Goal: Task Accomplishment & Management: Manage account settings

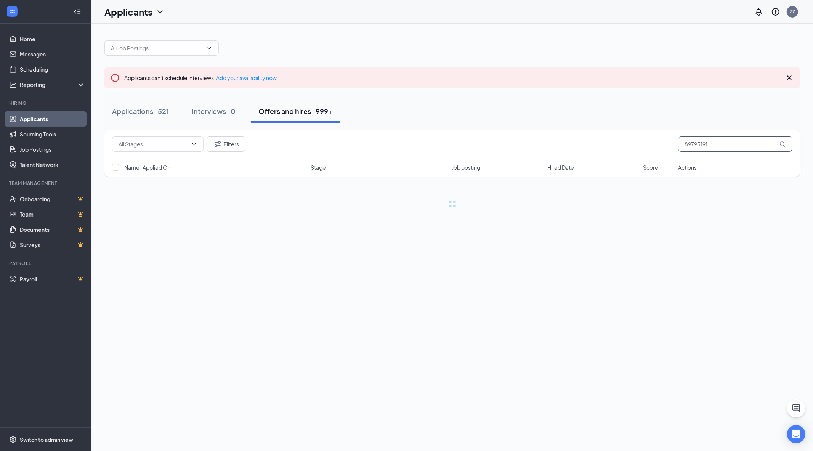
click at [741, 148] on input "89795191" at bounding box center [735, 143] width 114 height 15
click at [152, 111] on div "Applications · 521" at bounding box center [140, 111] width 57 height 10
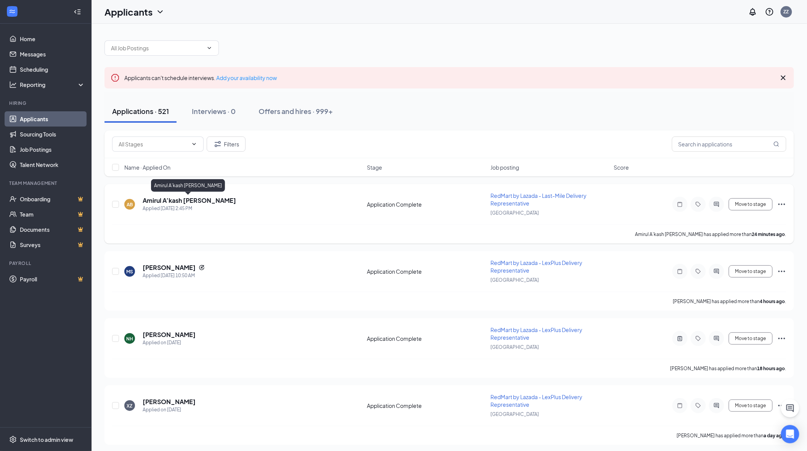
click at [188, 200] on h5 "Amirul A’kash [PERSON_NAME]" at bounding box center [189, 200] width 93 height 8
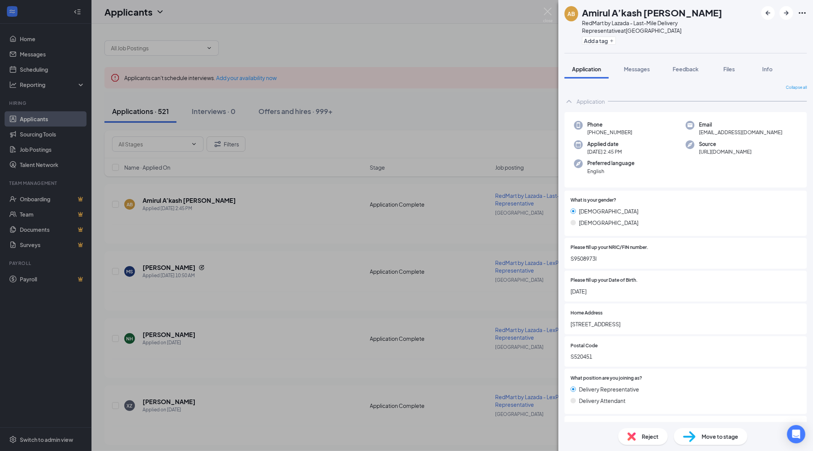
click at [801, 14] on icon "Ellipses" at bounding box center [802, 12] width 9 height 9
click at [802, 14] on icon "Ellipses" at bounding box center [802, 12] width 9 height 9
click at [769, 27] on link "View full application" at bounding box center [744, 26] width 49 height 8
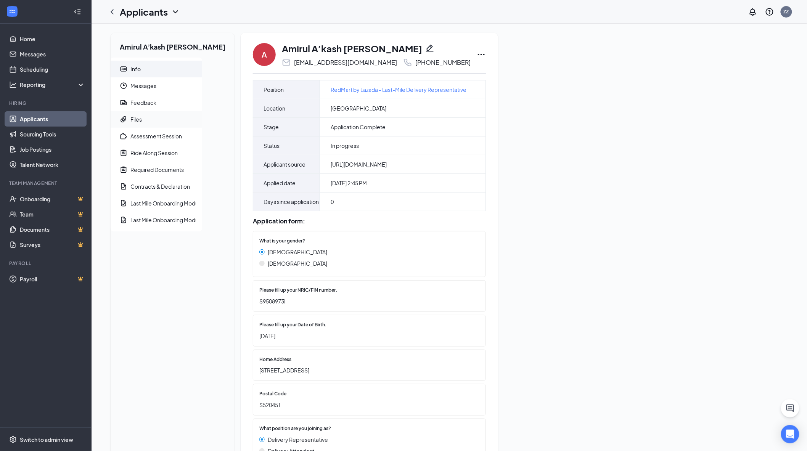
drag, startPoint x: 148, startPoint y: 119, endPoint x: 163, endPoint y: 121, distance: 15.3
click at [148, 119] on span "Files" at bounding box center [163, 119] width 66 height 17
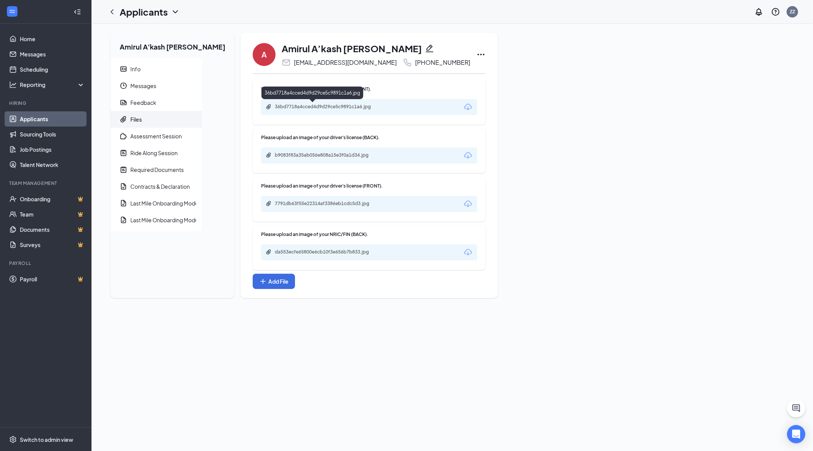
click at [329, 103] on div "36bd7718a4cced4d9d29ce5c9891c1a6.jpg" at bounding box center [369, 107] width 216 height 16
click at [330, 105] on div "36bd7718a4cced4d9d29ce5c9891c1a6.jpg" at bounding box center [328, 107] width 107 height 6
click at [329, 252] on div "da553ecfe65800e6cb10f3e656b7b833.jpg" at bounding box center [328, 252] width 107 height 6
click at [341, 197] on div "7791db63f55e22314af3386eb1cdc5d3.jpg" at bounding box center [369, 204] width 216 height 16
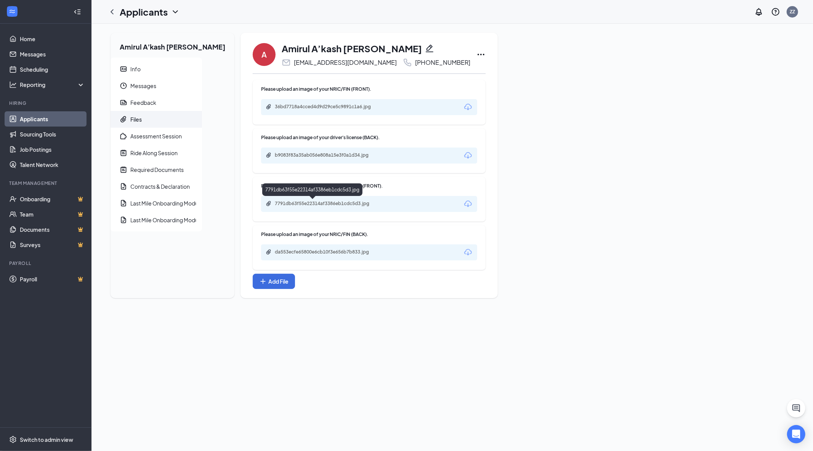
click at [353, 207] on div "7791db63f55e22314af3386eb1cdc5d3.jpg" at bounding box center [328, 204] width 124 height 7
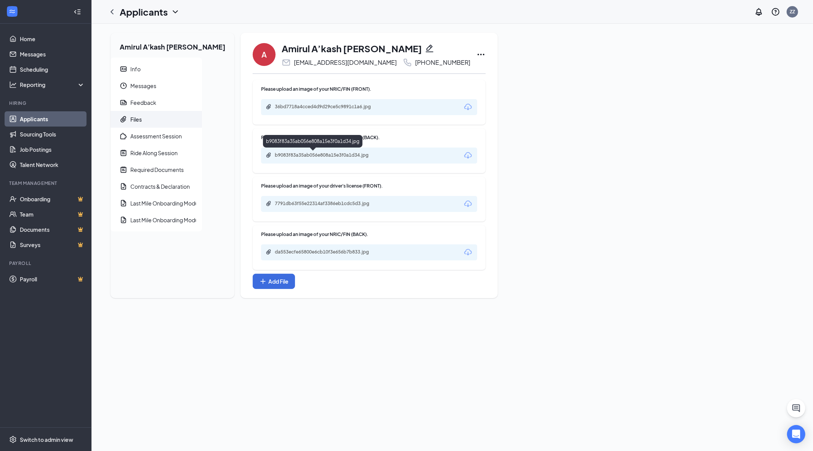
click at [336, 157] on div "b9083f83a35ab056e808a15e3f0a1d34.jpg" at bounding box center [328, 155] width 107 height 6
click at [144, 69] on span "Info" at bounding box center [163, 69] width 66 height 17
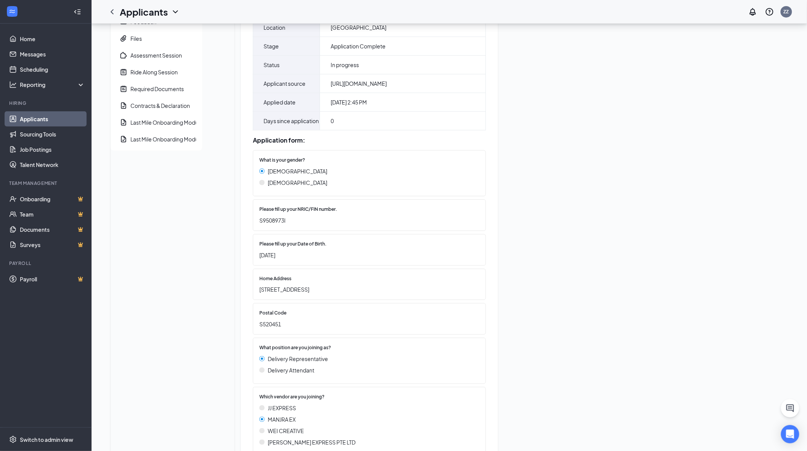
scroll to position [85, 0]
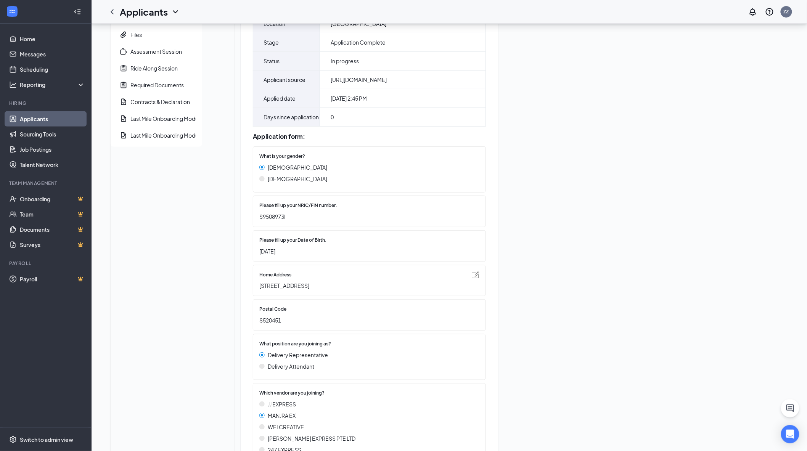
click at [472, 278] on img at bounding box center [476, 274] width 8 height 7
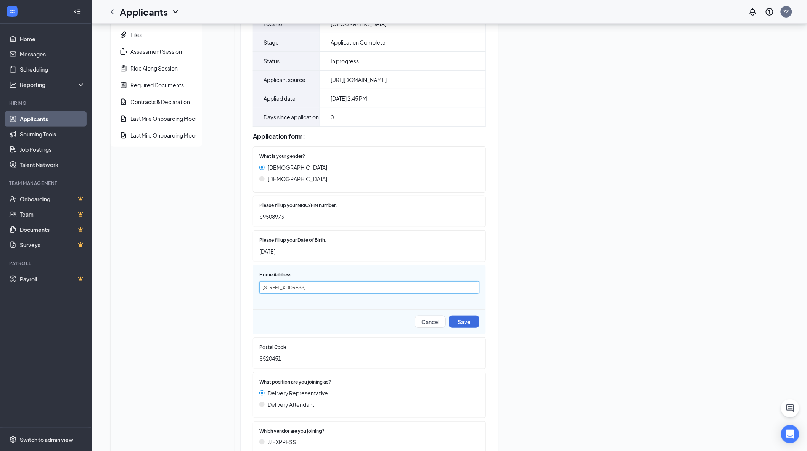
click at [259, 294] on input "[STREET_ADDRESS]" at bounding box center [369, 287] width 220 height 12
type input "Blk 451 Tampines Street 42 #05-228"
click at [449, 328] on button "Save" at bounding box center [464, 322] width 31 height 12
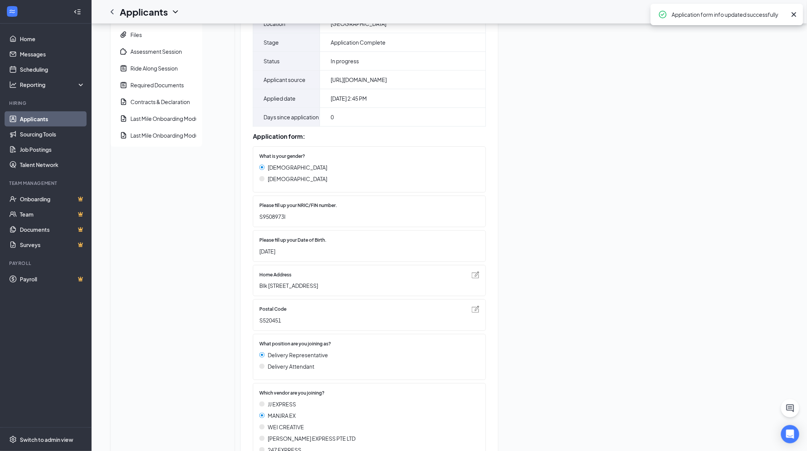
click at [472, 313] on img at bounding box center [476, 309] width 8 height 7
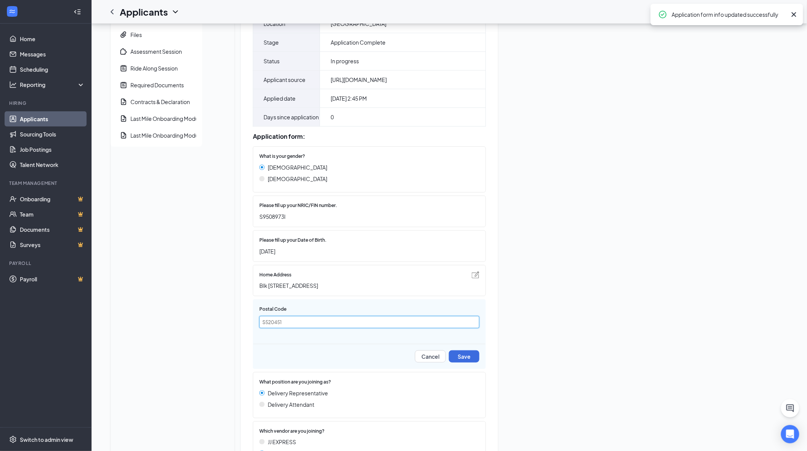
drag, startPoint x: 250, startPoint y: 333, endPoint x: 242, endPoint y: 331, distance: 8.7
click at [259, 328] on input "S520451" at bounding box center [369, 322] width 220 height 12
type input "520451"
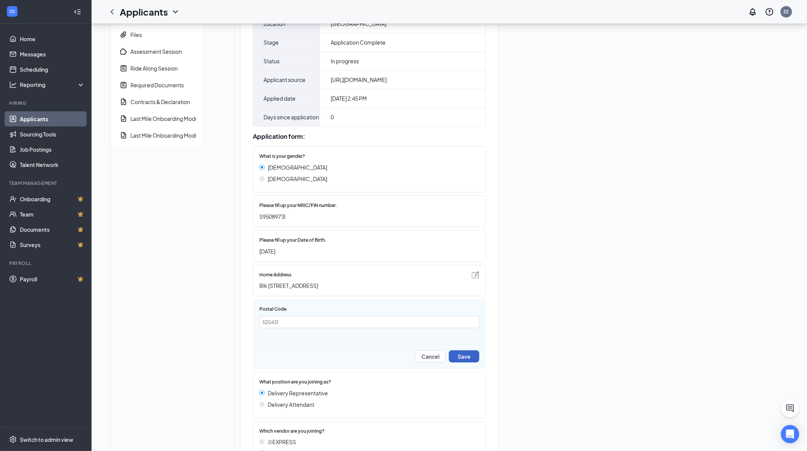
click at [449, 363] on button "Save" at bounding box center [464, 356] width 31 height 12
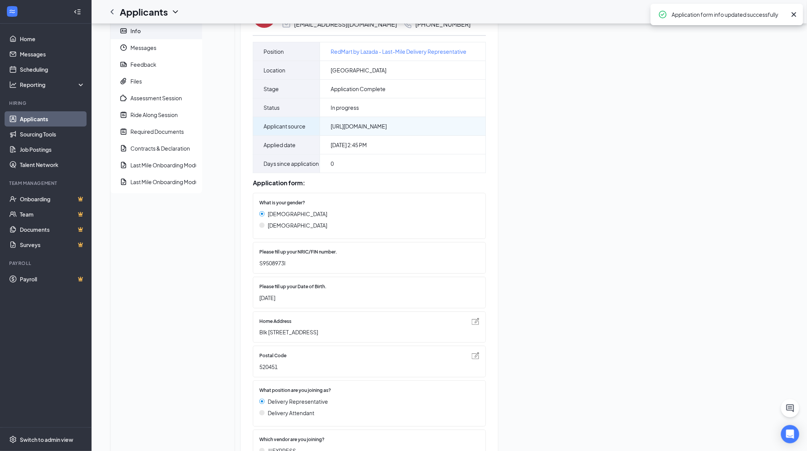
scroll to position [0, 0]
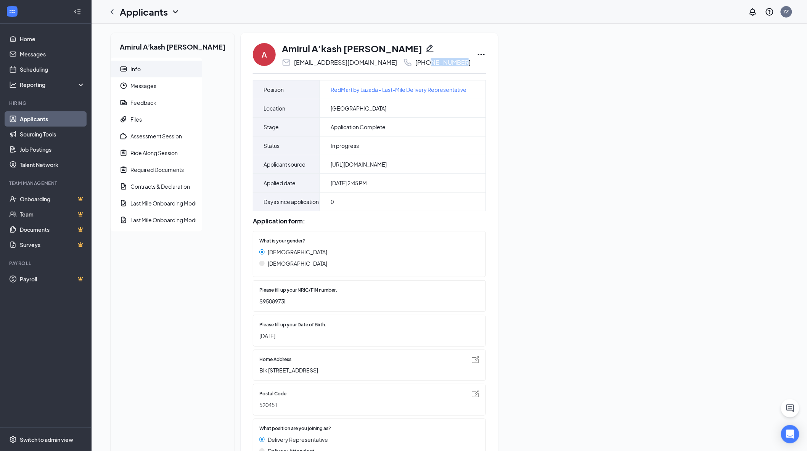
drag, startPoint x: 382, startPoint y: 63, endPoint x: 410, endPoint y: 64, distance: 28.2
click at [415, 64] on div "[PHONE_NUMBER]" at bounding box center [442, 63] width 55 height 8
copy div "9785 5506"
drag, startPoint x: 284, startPoint y: 65, endPoint x: 317, endPoint y: 69, distance: 33.8
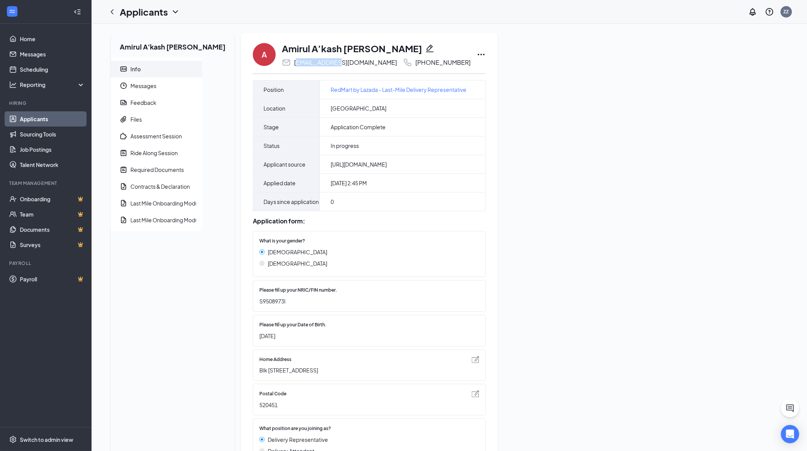
click at [294, 64] on div "[EMAIL_ADDRESS][DOMAIN_NAME]" at bounding box center [345, 63] width 103 height 8
drag, startPoint x: 279, startPoint y: 64, endPoint x: 352, endPoint y: 66, distance: 72.1
click at [352, 66] on div "amirulakash@gmail.com +65 9785 5506" at bounding box center [376, 62] width 189 height 9
copy div "[EMAIL_ADDRESS][DOMAIN_NAME]"
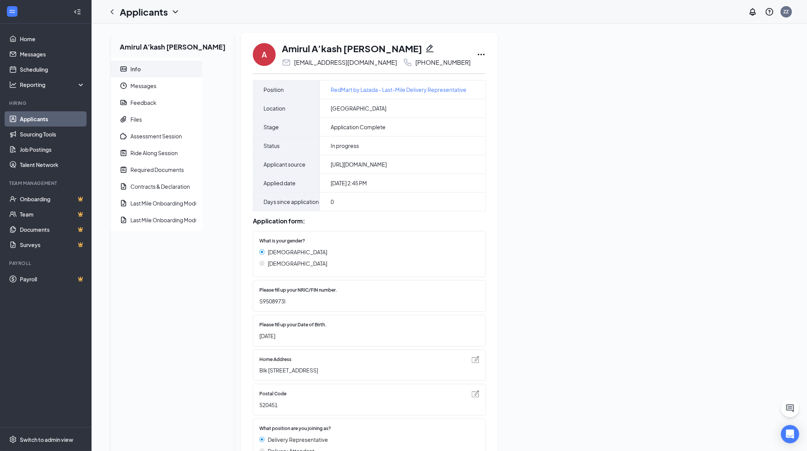
click at [262, 305] on span "S9508973I" at bounding box center [365, 301] width 212 height 8
copy span "S9508973I"
click at [284, 374] on span "Blk 451 Tampines Street 42 #05-228" at bounding box center [365, 370] width 212 height 8
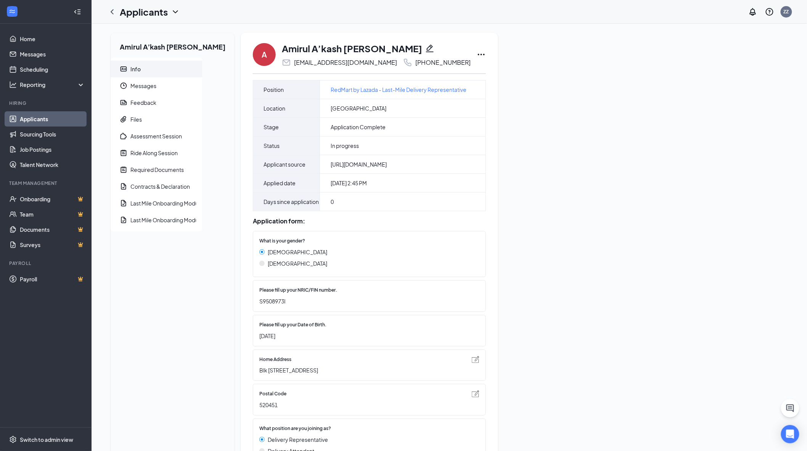
click at [285, 374] on span "Blk 451 Tampines Street 42 #05-228" at bounding box center [365, 370] width 212 height 8
copy div "Blk 451 Tampines Street 42 #05-228"
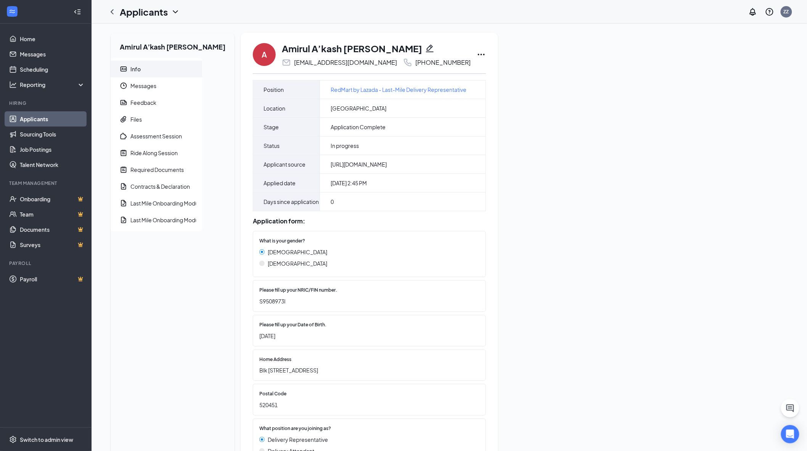
click at [259, 409] on span "520451" at bounding box center [365, 405] width 212 height 8
copy span "520451"
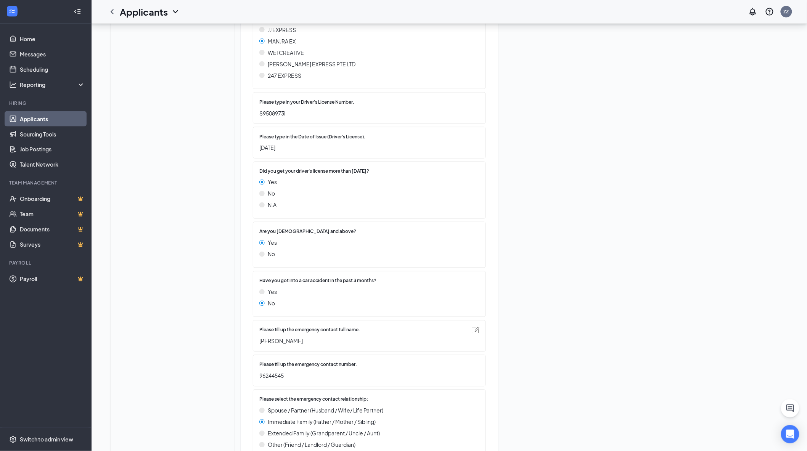
scroll to position [504, 0]
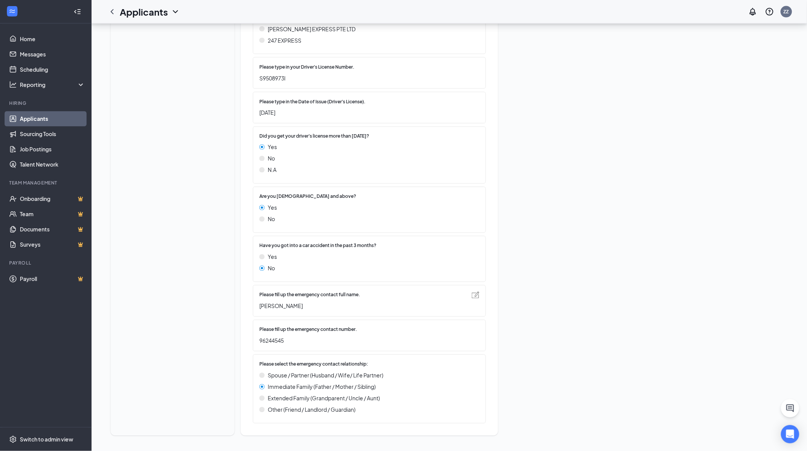
click at [259, 307] on span "[PERSON_NAME]" at bounding box center [365, 306] width 212 height 8
copy div "[PERSON_NAME]"
click at [259, 342] on span "96244545" at bounding box center [365, 341] width 212 height 8
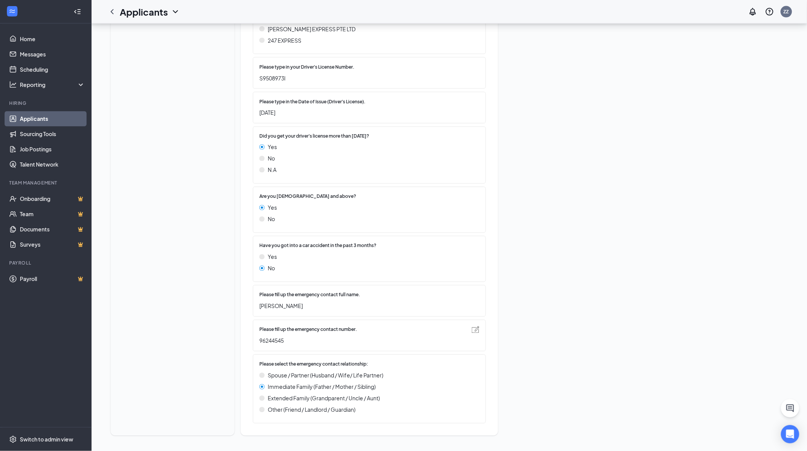
click at [259, 342] on span "96244545" at bounding box center [365, 341] width 212 height 8
copy span "96244545"
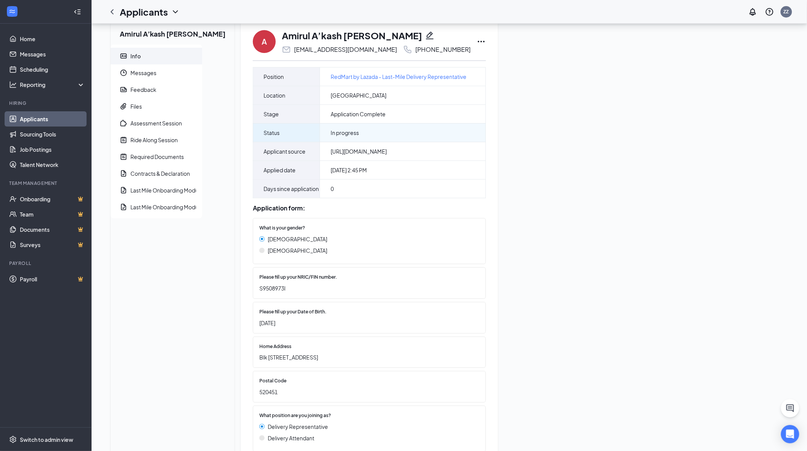
scroll to position [0, 0]
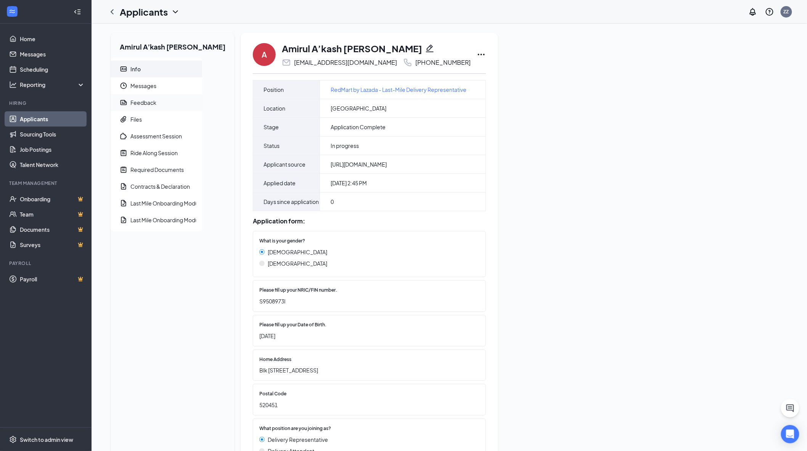
click at [148, 106] on div "Feedback" at bounding box center [143, 103] width 26 height 8
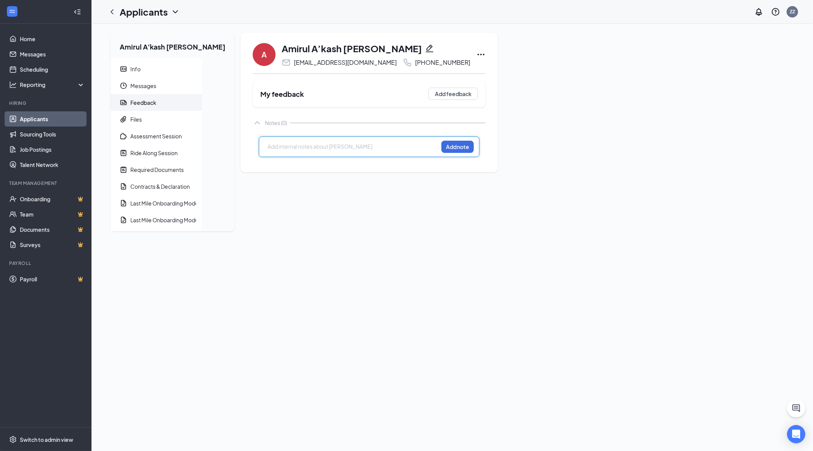
click at [299, 150] on div at bounding box center [353, 147] width 170 height 8
click at [441, 147] on button "Add note" at bounding box center [457, 147] width 32 height 12
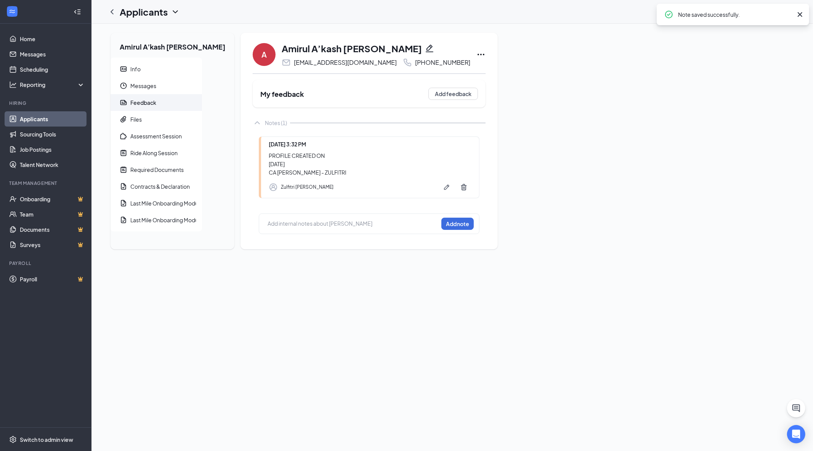
drag, startPoint x: 422, startPoint y: 52, endPoint x: 425, endPoint y: 54, distance: 4.1
click at [477, 52] on icon "Ellipses" at bounding box center [481, 54] width 9 height 9
click at [445, 68] on p "Mark as hired" at bounding box center [471, 70] width 66 height 8
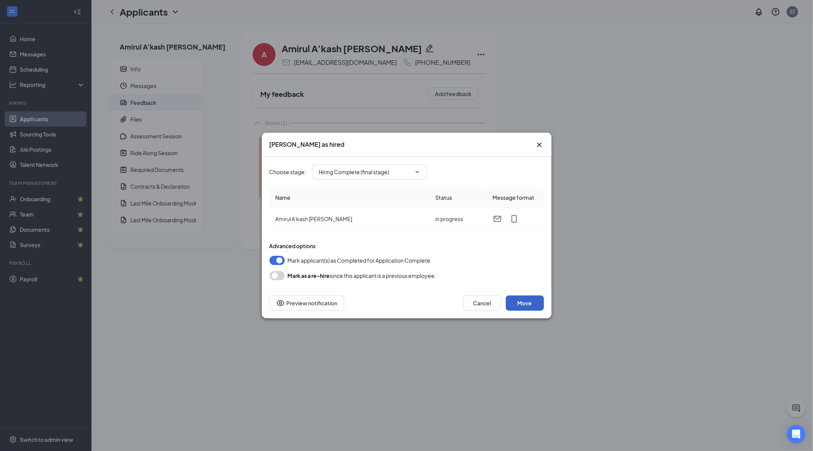
click at [524, 306] on button "Move" at bounding box center [525, 302] width 38 height 15
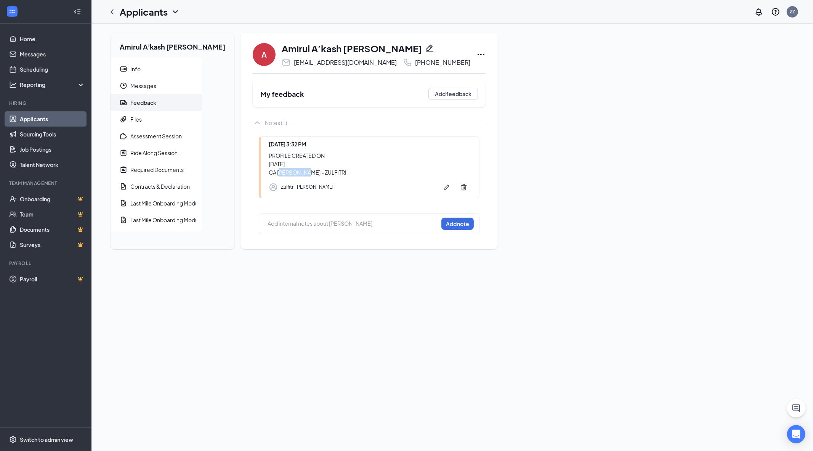
drag, startPoint x: 284, startPoint y: 173, endPoint x: 252, endPoint y: 174, distance: 31.7
click at [259, 174] on div "Today 3:32 PM PROFILE CREATED ON 16/09/2025 CA AKASAH - ZULFITRI Zulfitri Bin Z…" at bounding box center [369, 167] width 221 height 62
copy div "CA AKASAH"
click at [148, 68] on span "Info" at bounding box center [163, 69] width 66 height 17
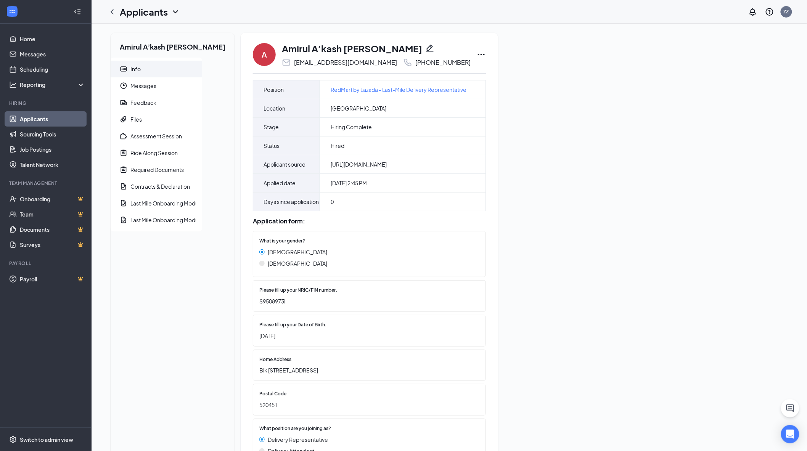
click at [426, 48] on icon "Pencil" at bounding box center [430, 49] width 8 height 8
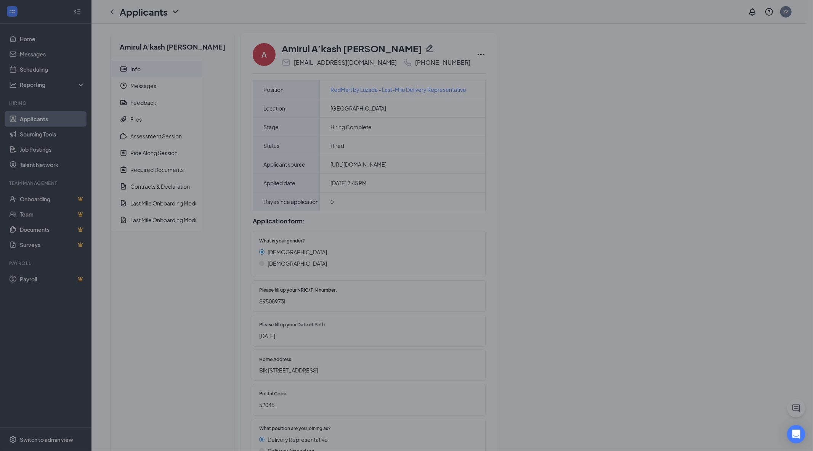
type input "9785 5506"
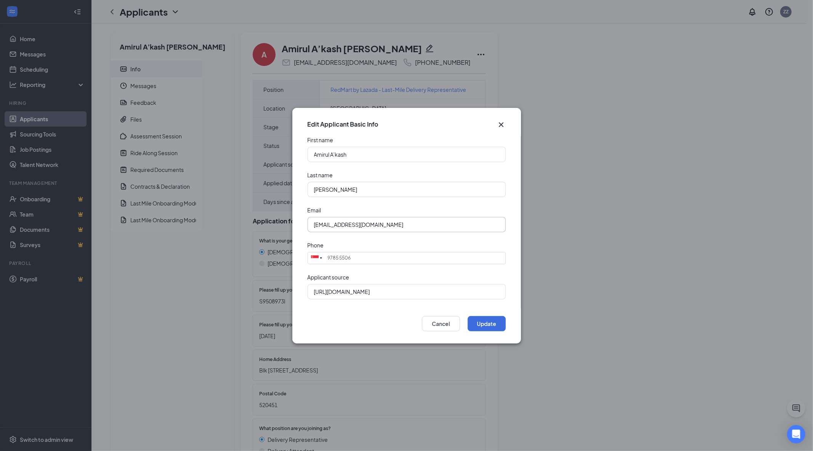
click at [356, 225] on input "[EMAIL_ADDRESS][DOMAIN_NAME]" at bounding box center [407, 224] width 198 height 15
click at [363, 227] on input "[EMAIL_ADDRESS][DOMAIN_NAME]" at bounding box center [407, 224] width 198 height 15
paste input "amirulakasah@gmail"
type input "amirulakasah@gmail.com"
click at [493, 325] on button "Update" at bounding box center [487, 323] width 38 height 15
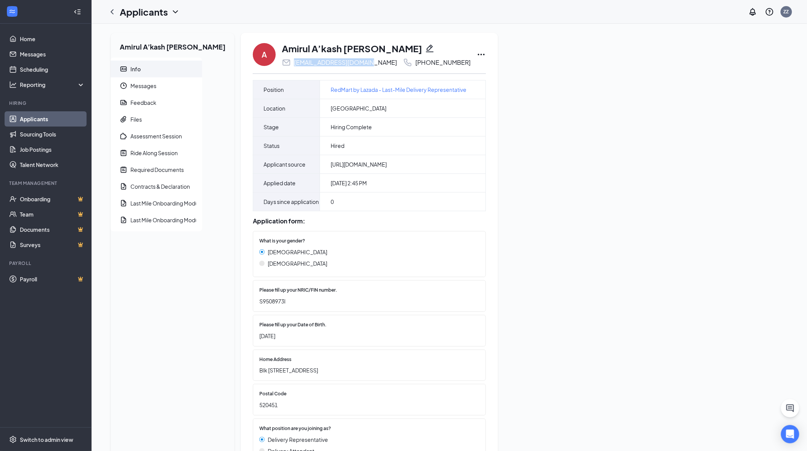
drag, startPoint x: 279, startPoint y: 66, endPoint x: 353, endPoint y: 66, distance: 74.7
click at [353, 66] on div "amirulakasah@gmail.com" at bounding box center [339, 62] width 115 height 9
copy div "amirulakasah@gmail.com"
